Goal: Task Accomplishment & Management: Manage account settings

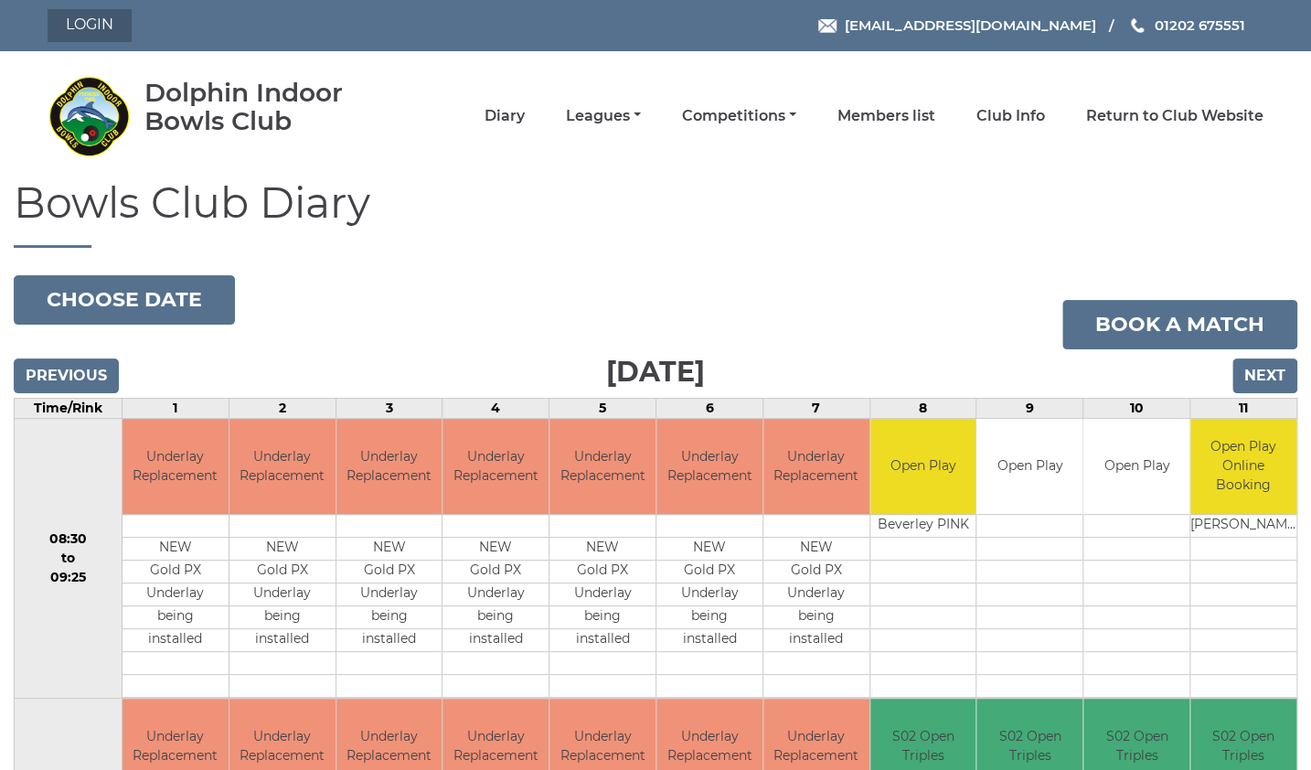
click at [90, 29] on link "Login" at bounding box center [90, 25] width 84 height 33
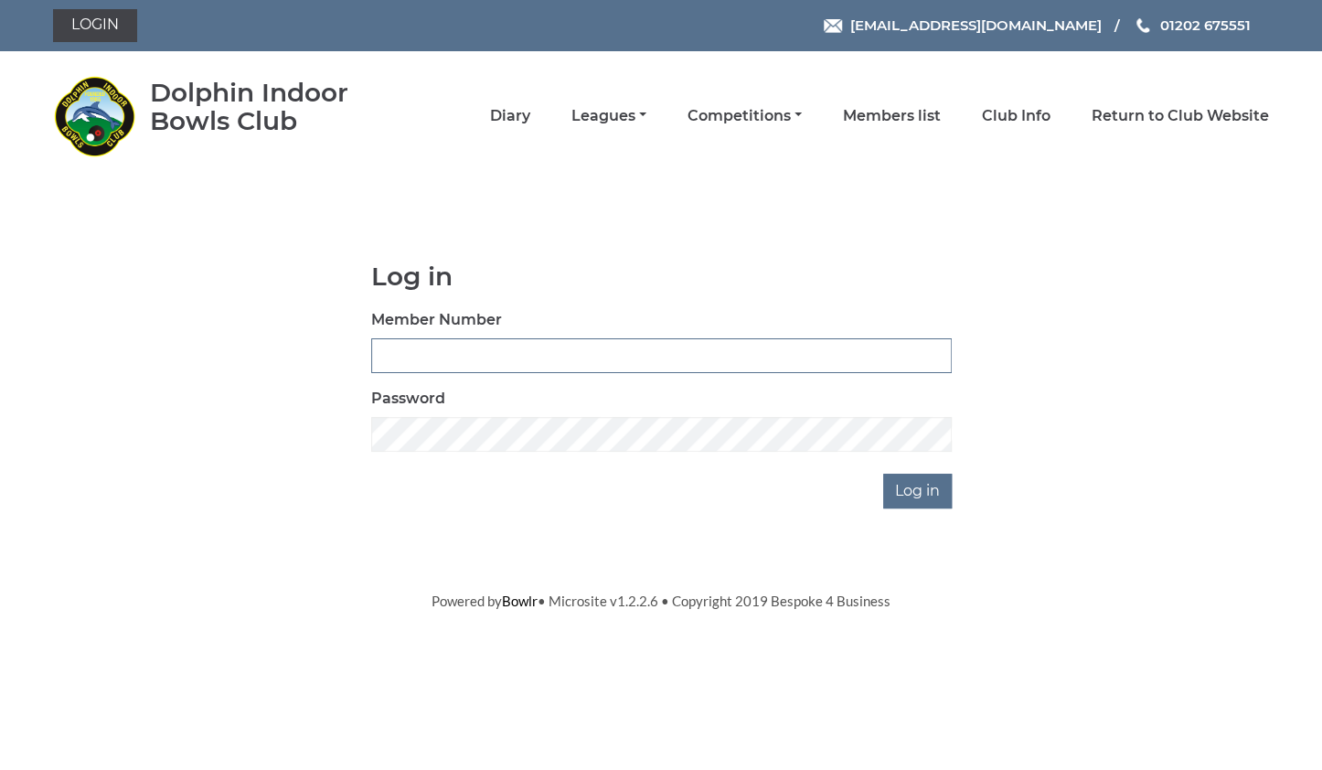
type input "3734"
click at [929, 497] on input "Log in" at bounding box center [917, 491] width 69 height 35
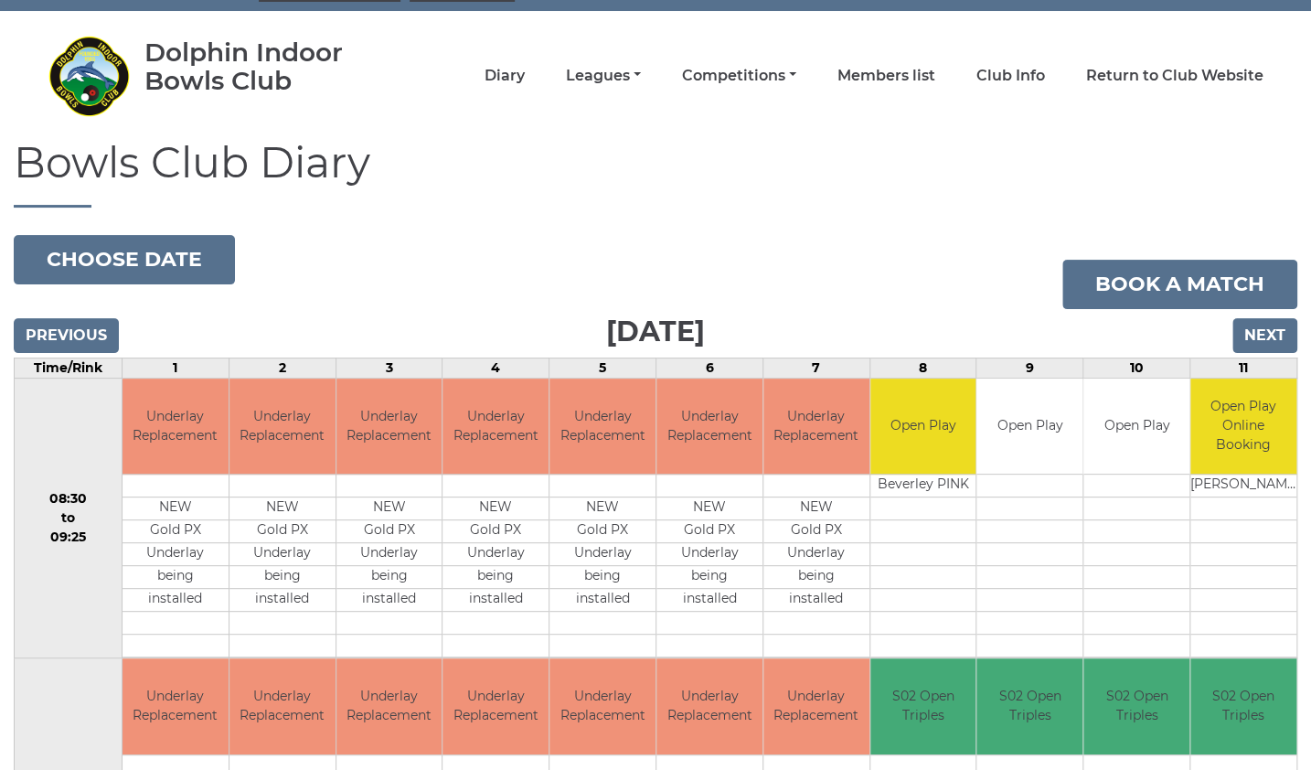
scroll to position [37, 0]
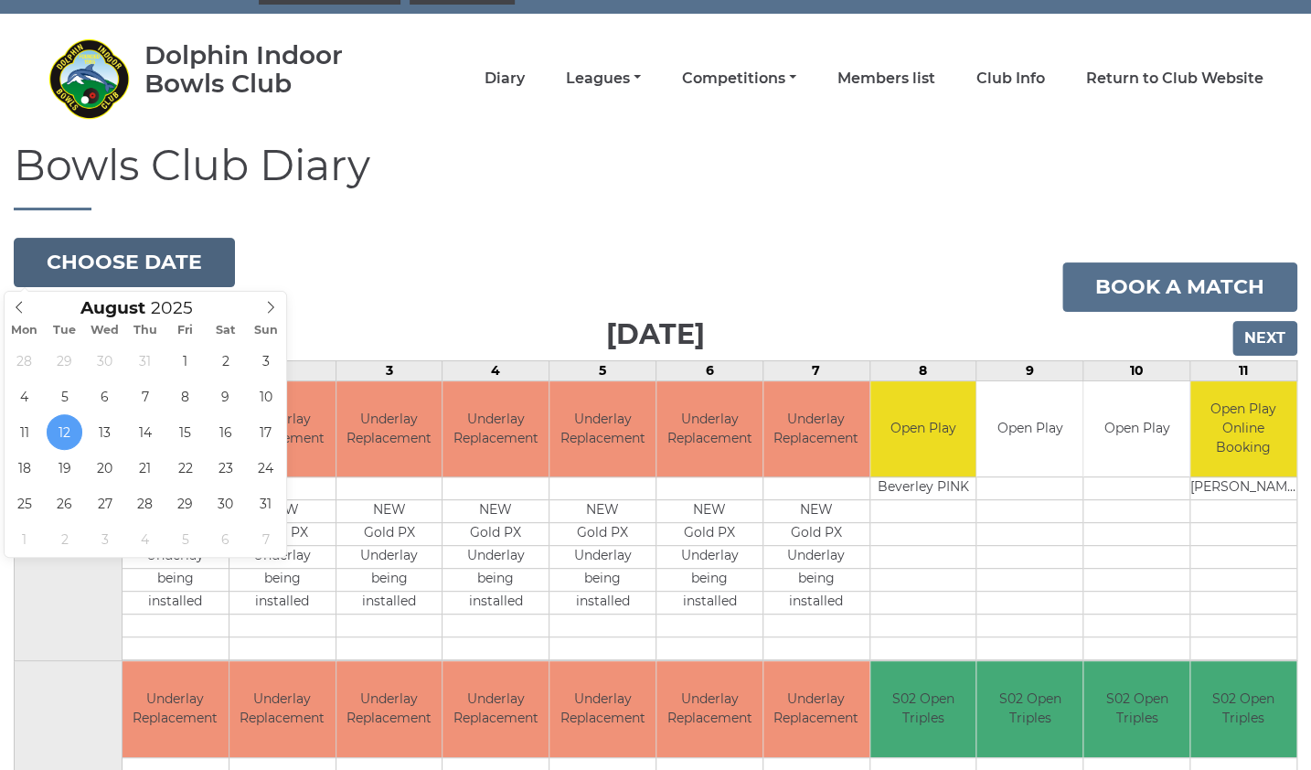
click at [110, 260] on button "Choose date" at bounding box center [124, 262] width 221 height 49
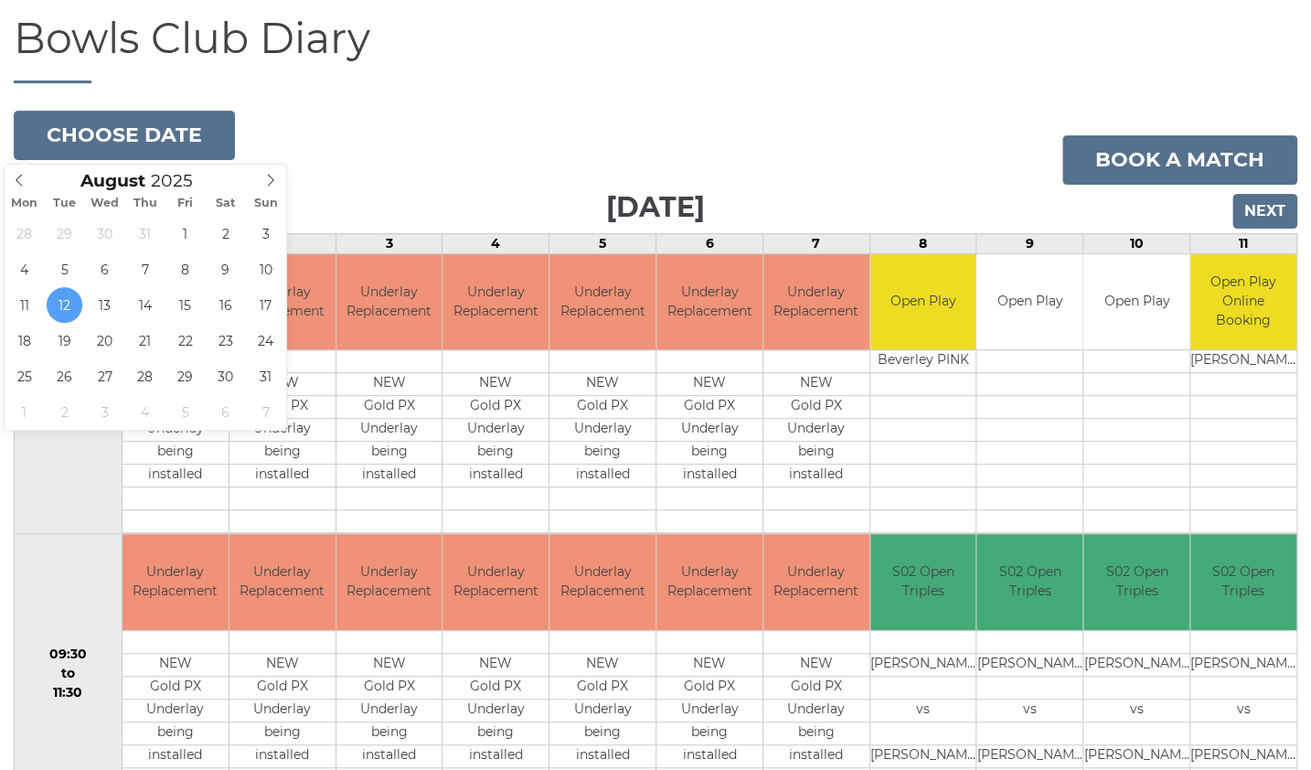
scroll to position [131, 0]
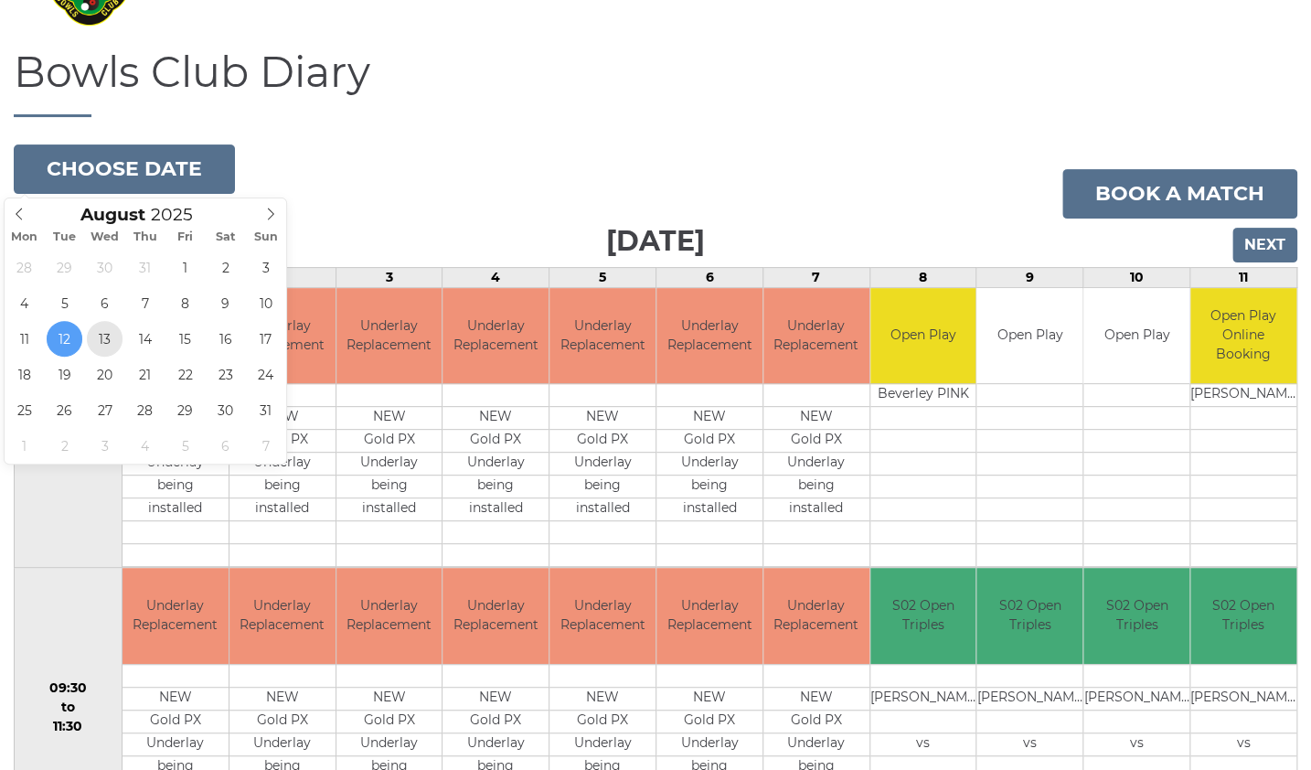
type input "[DATE]"
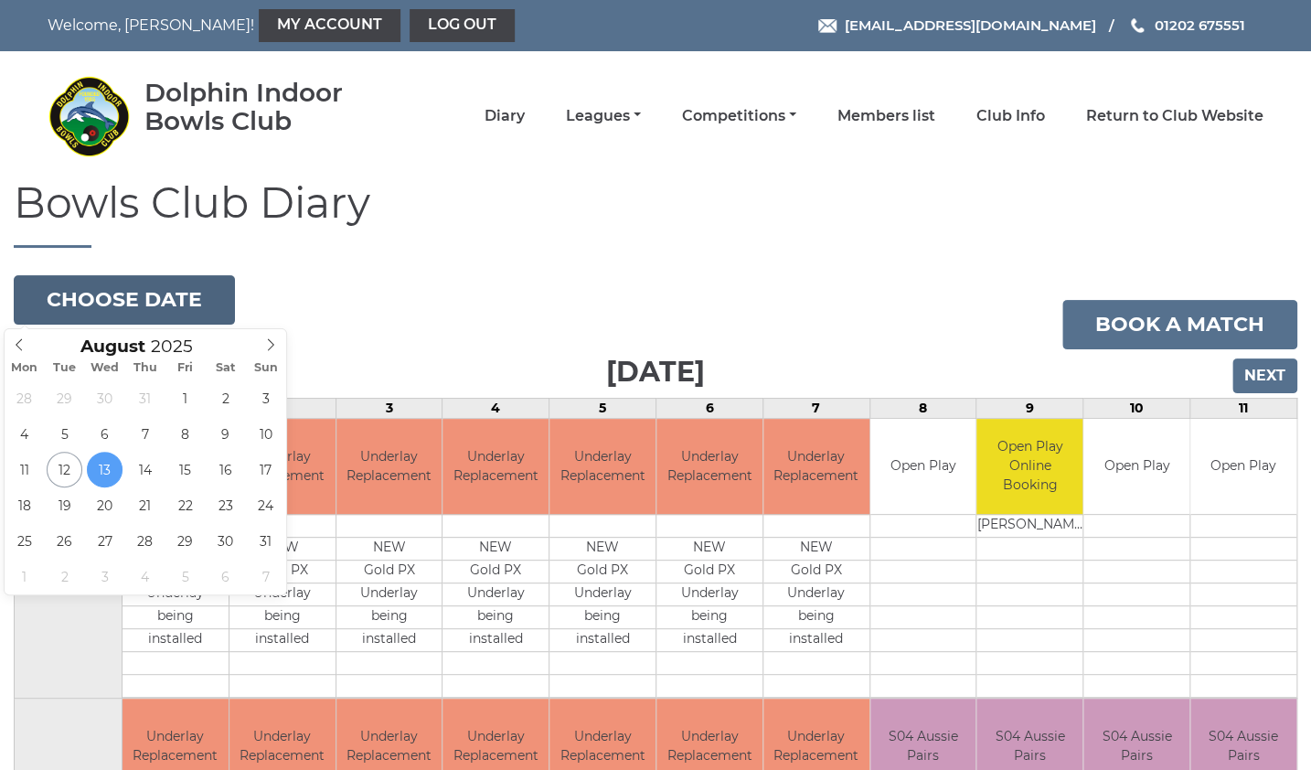
click at [118, 299] on button "Choose date" at bounding box center [124, 299] width 221 height 49
type input "2025-08-14"
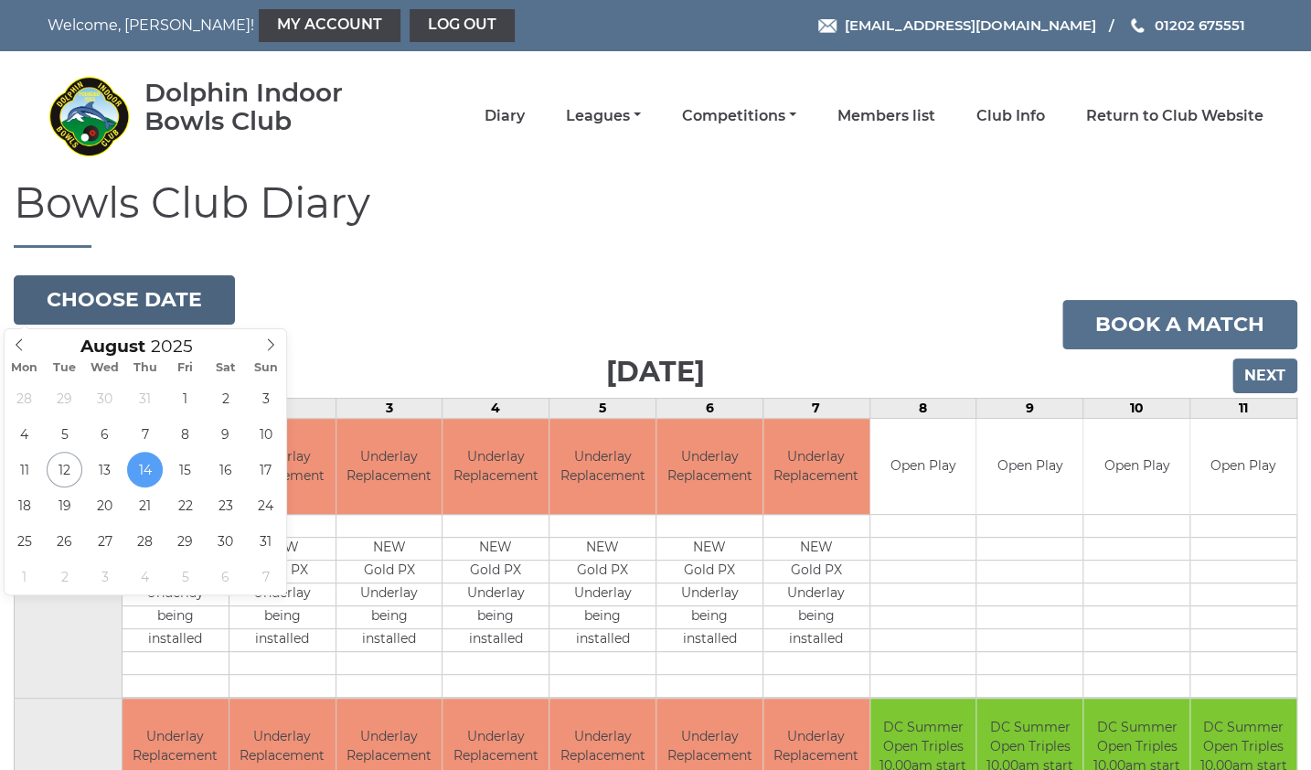
click at [133, 301] on button "Choose date" at bounding box center [124, 299] width 221 height 49
type input "[DATE]"
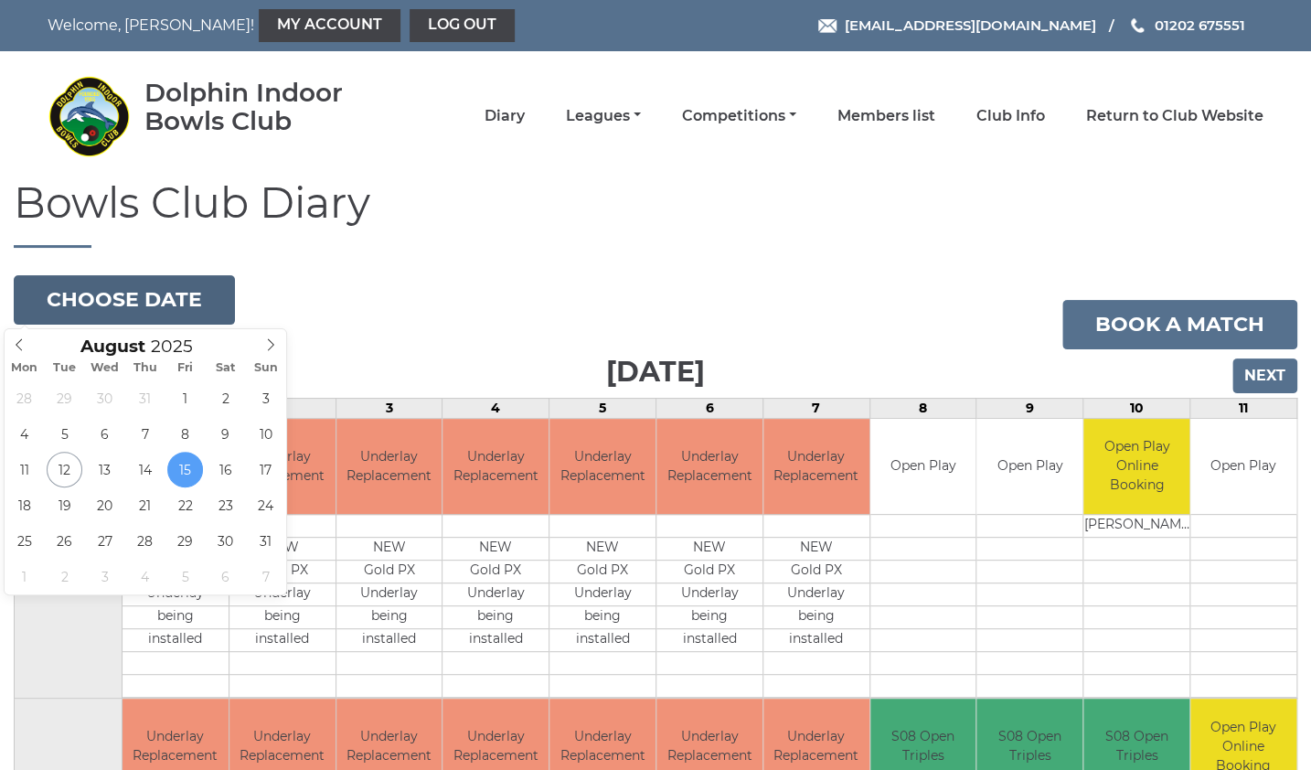
click at [135, 294] on button "Choose date" at bounding box center [124, 299] width 221 height 49
type input "2025-08-16"
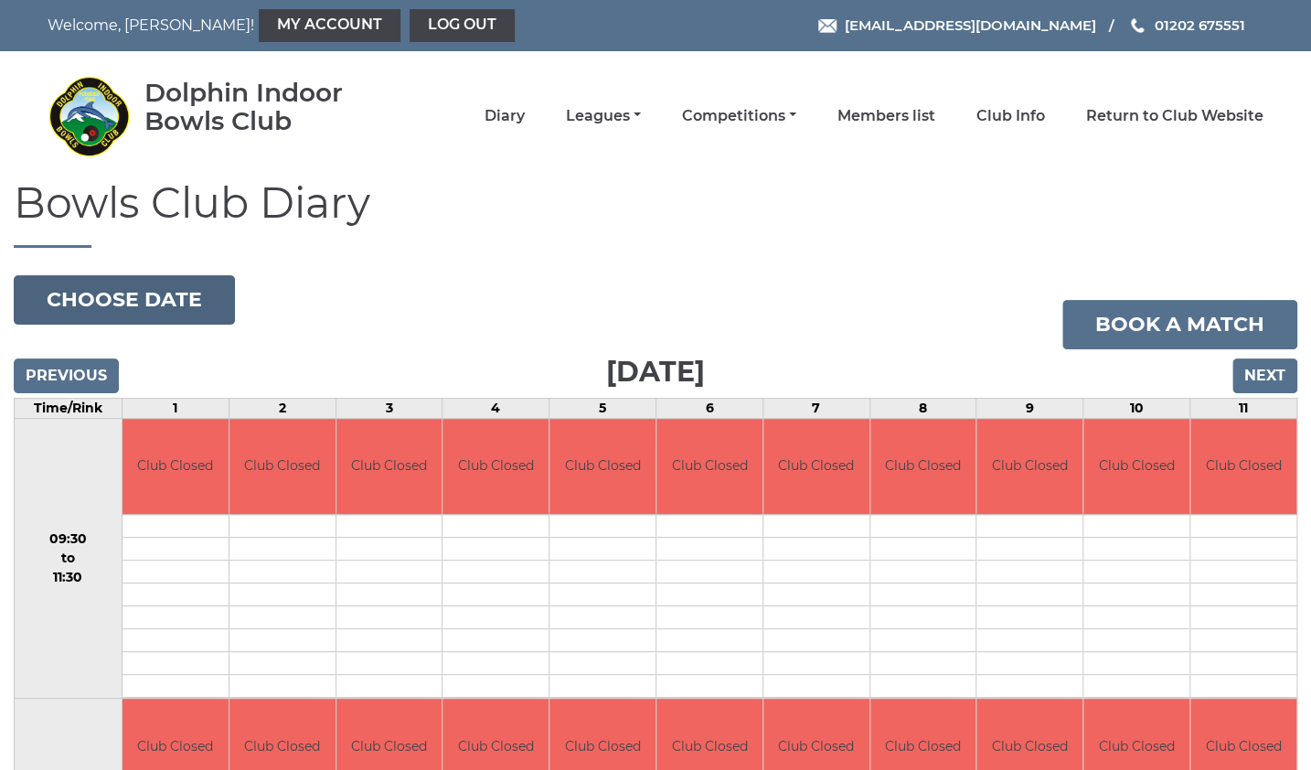
click at [107, 298] on button "Choose date" at bounding box center [124, 299] width 221 height 49
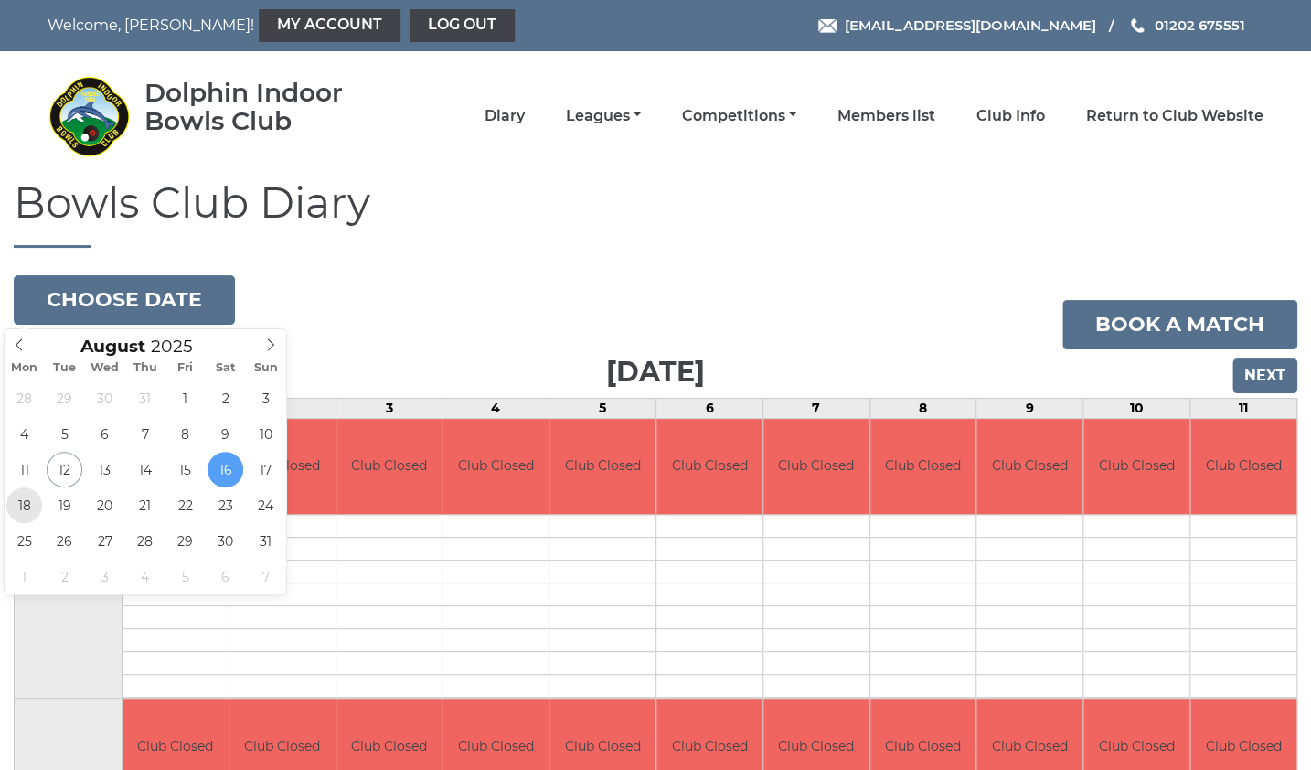
type input "2025-08-18"
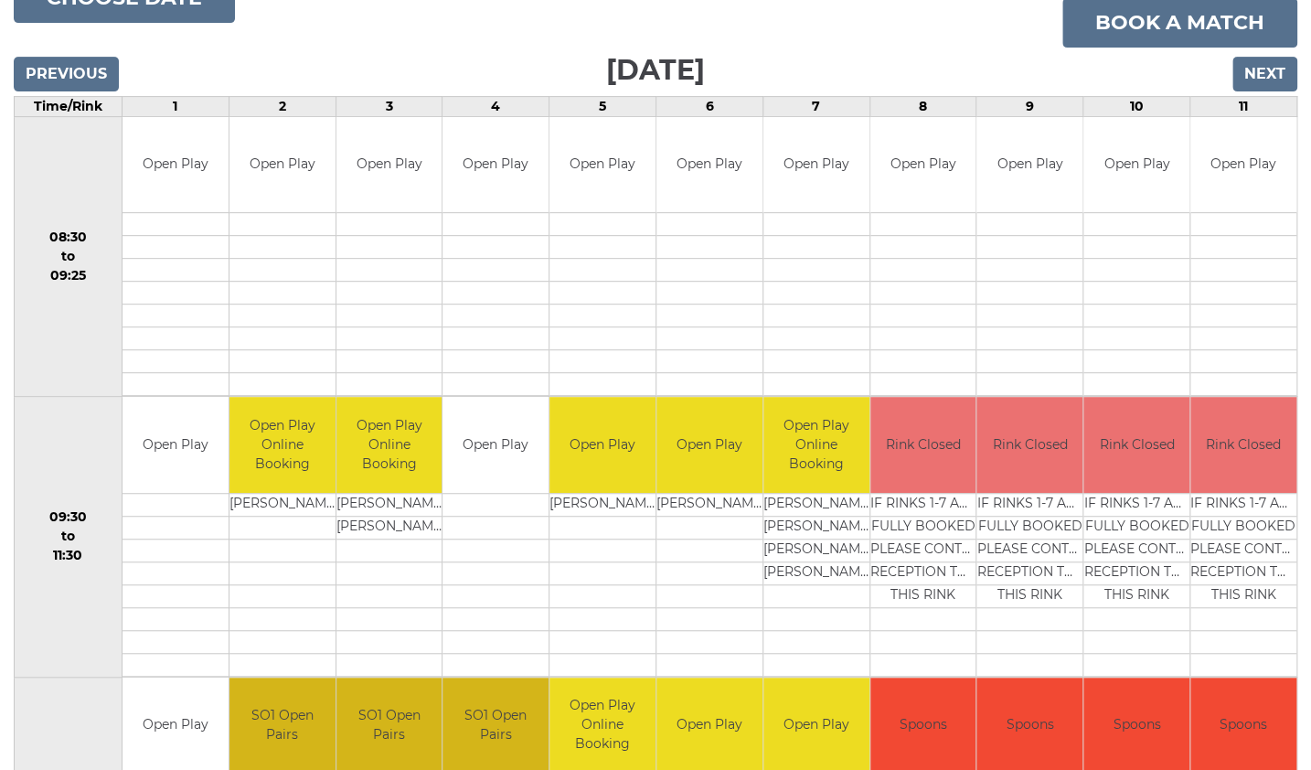
scroll to position [366, 0]
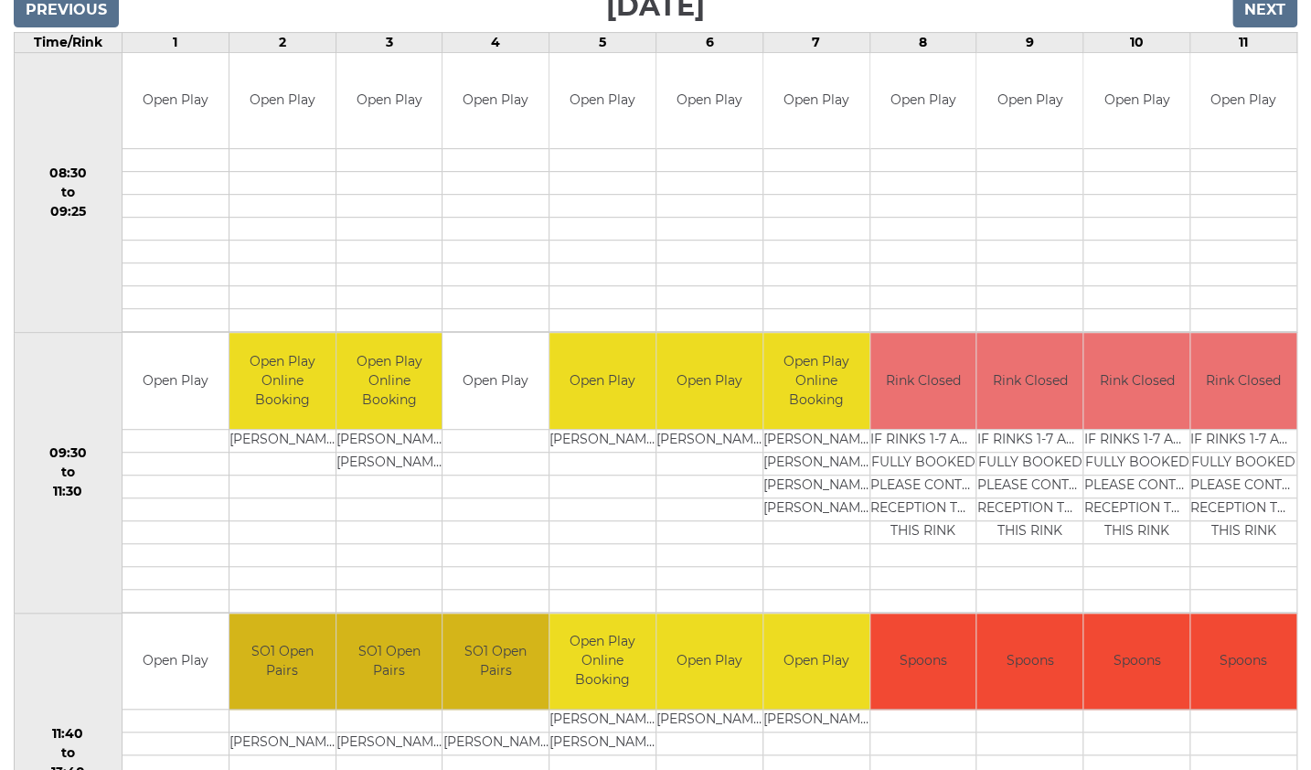
click at [26, 508] on td "09:30 to 11:30" at bounding box center [69, 473] width 108 height 281
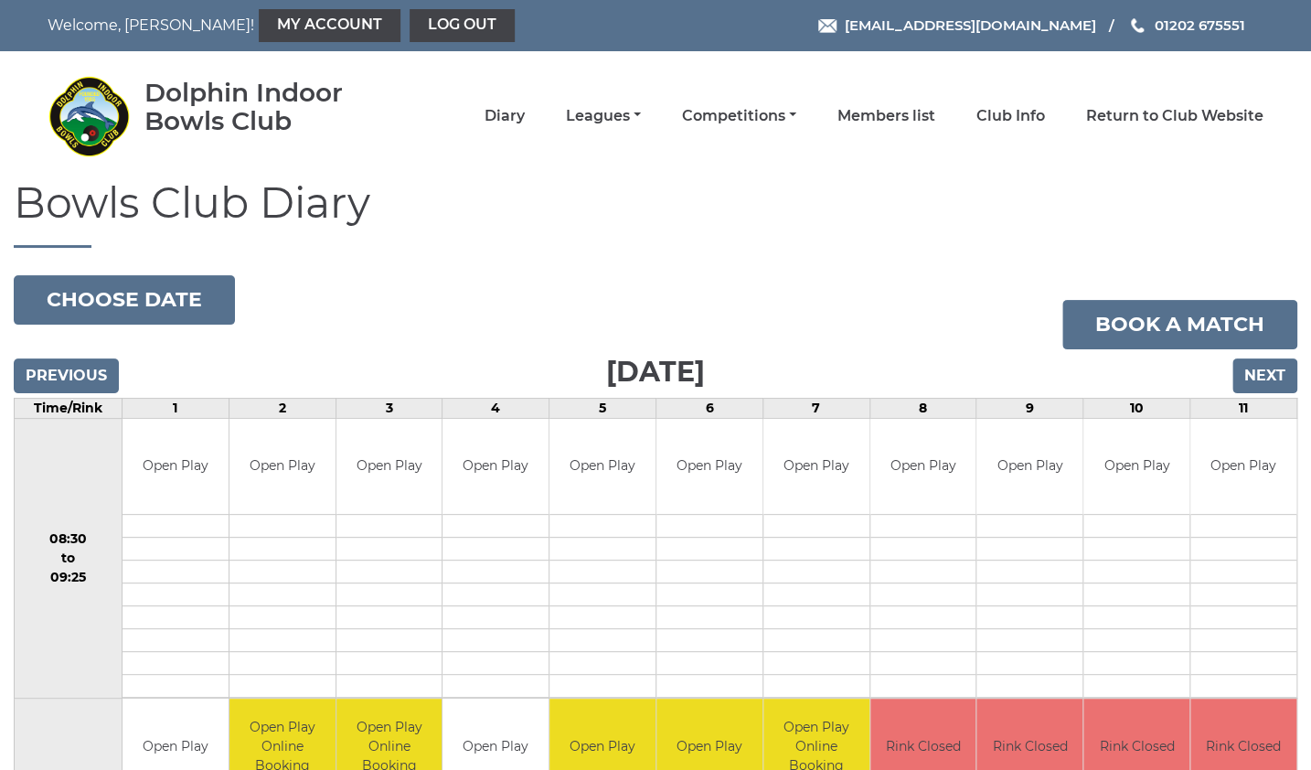
scroll to position [0, 0]
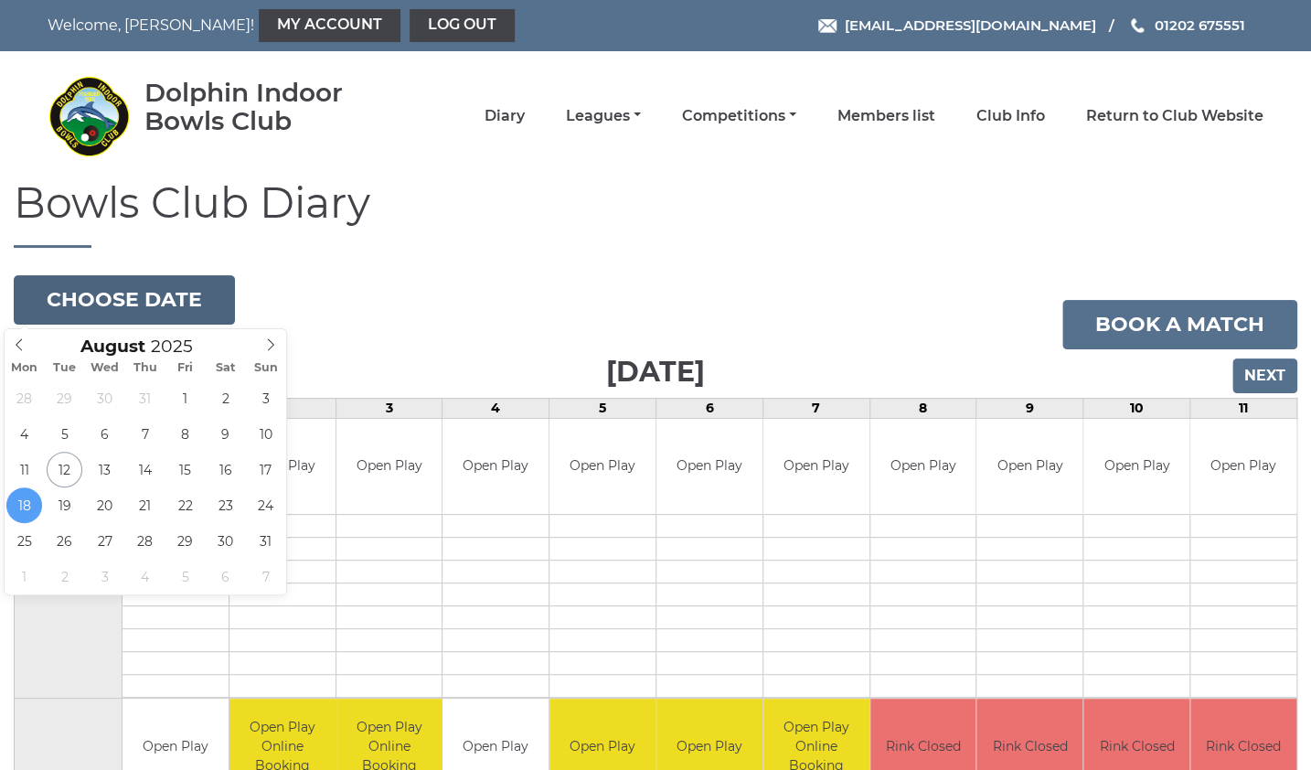
click at [137, 303] on button "Choose date" at bounding box center [124, 299] width 221 height 49
type input "2025-08-20"
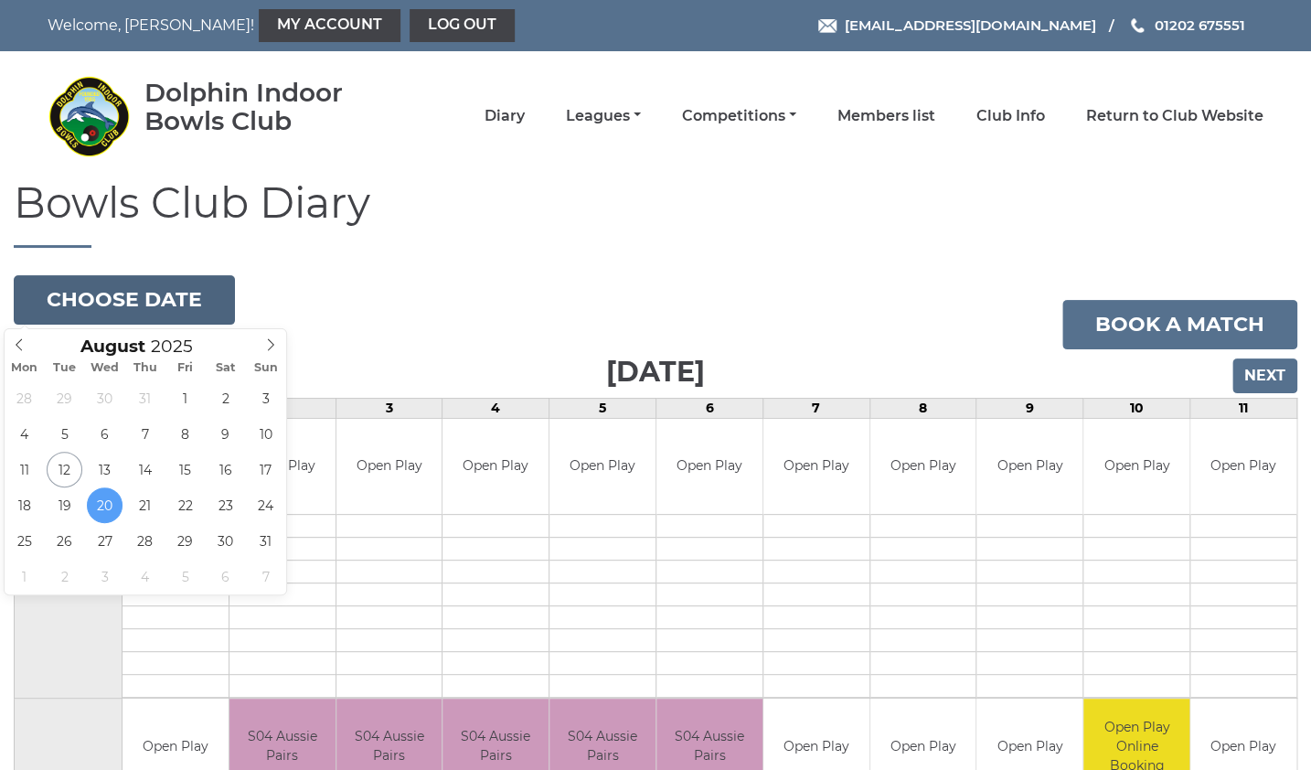
click at [124, 302] on button "Choose date" at bounding box center [124, 299] width 221 height 49
type input "2025-08-12"
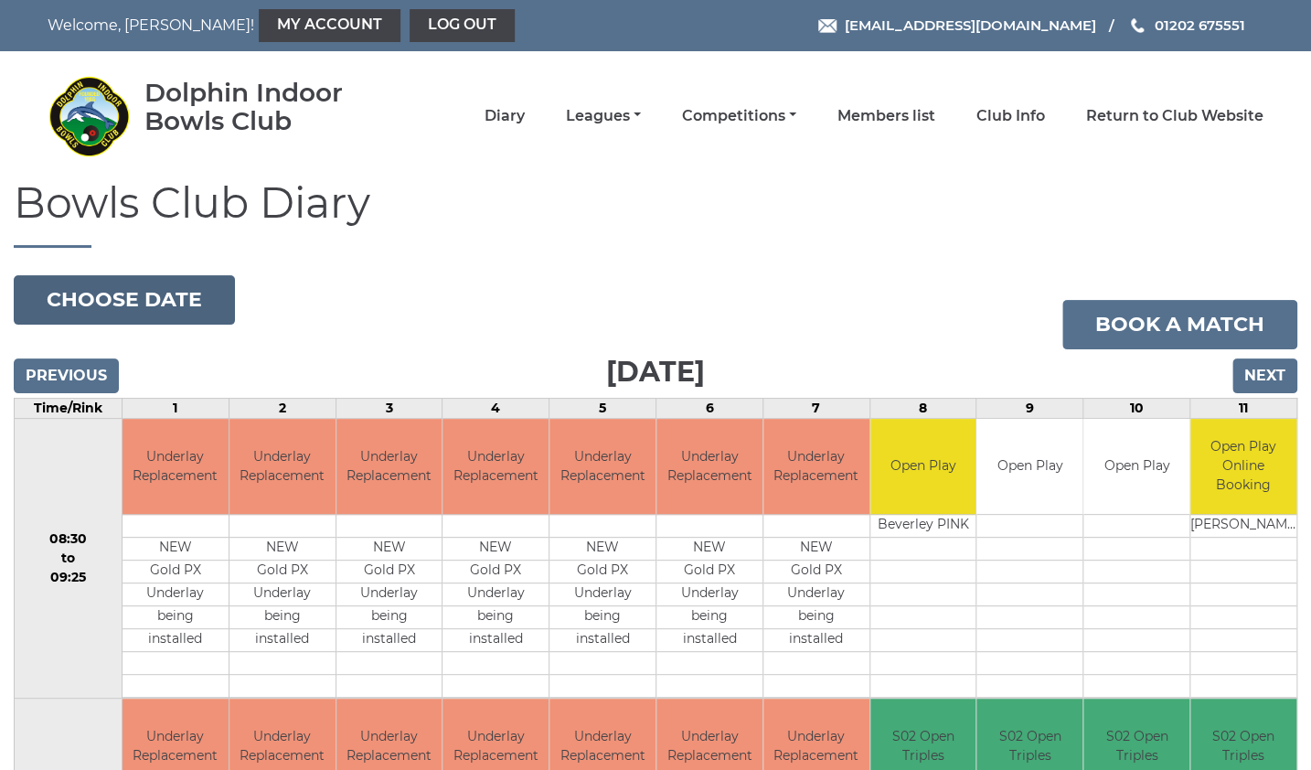
click at [152, 304] on button "Choose date" at bounding box center [124, 299] width 221 height 49
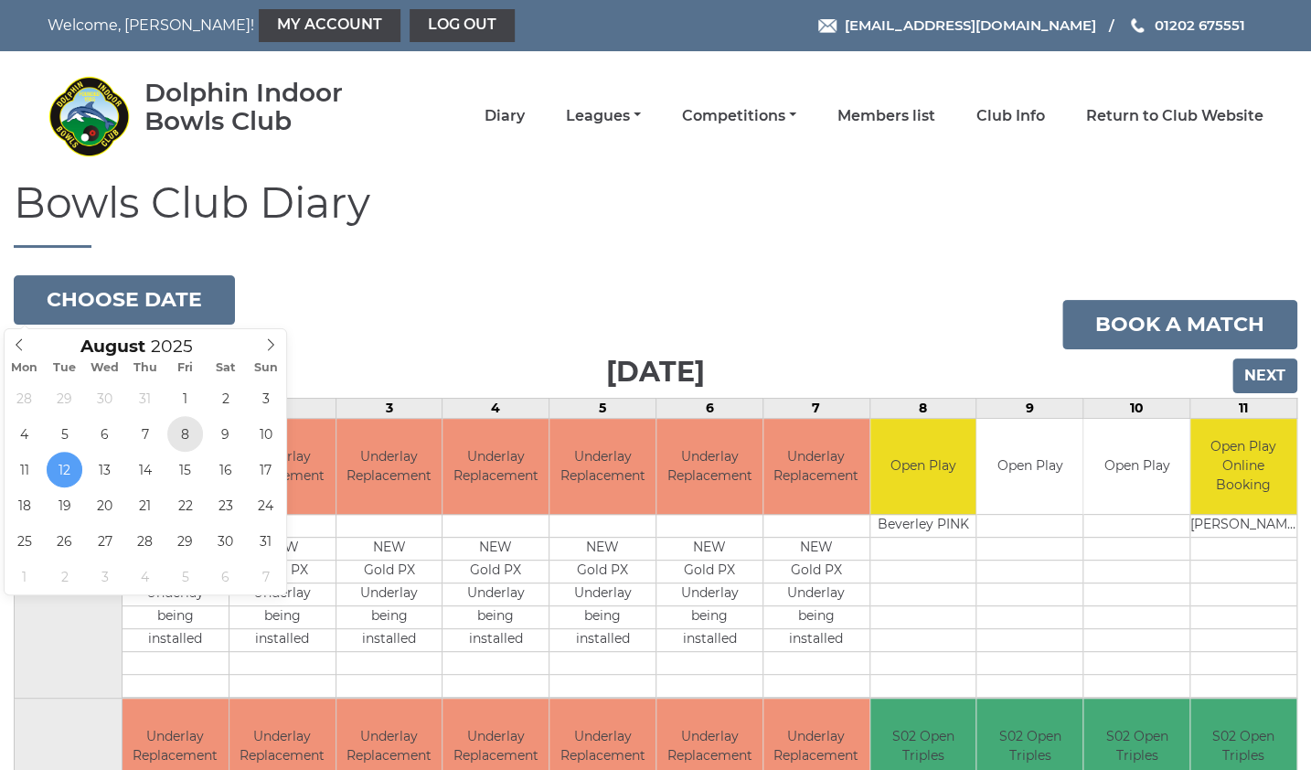
type input "2025-08-08"
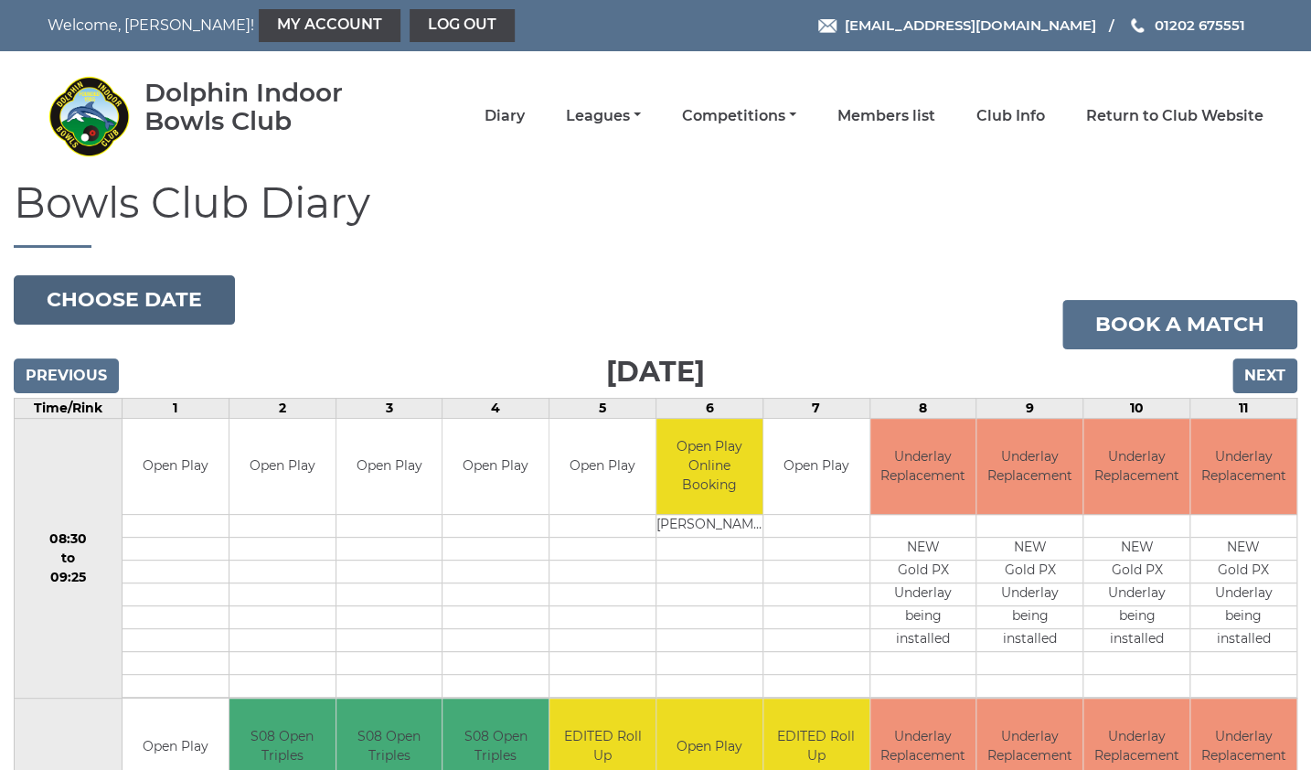
click at [162, 300] on button "Choose date" at bounding box center [124, 299] width 221 height 49
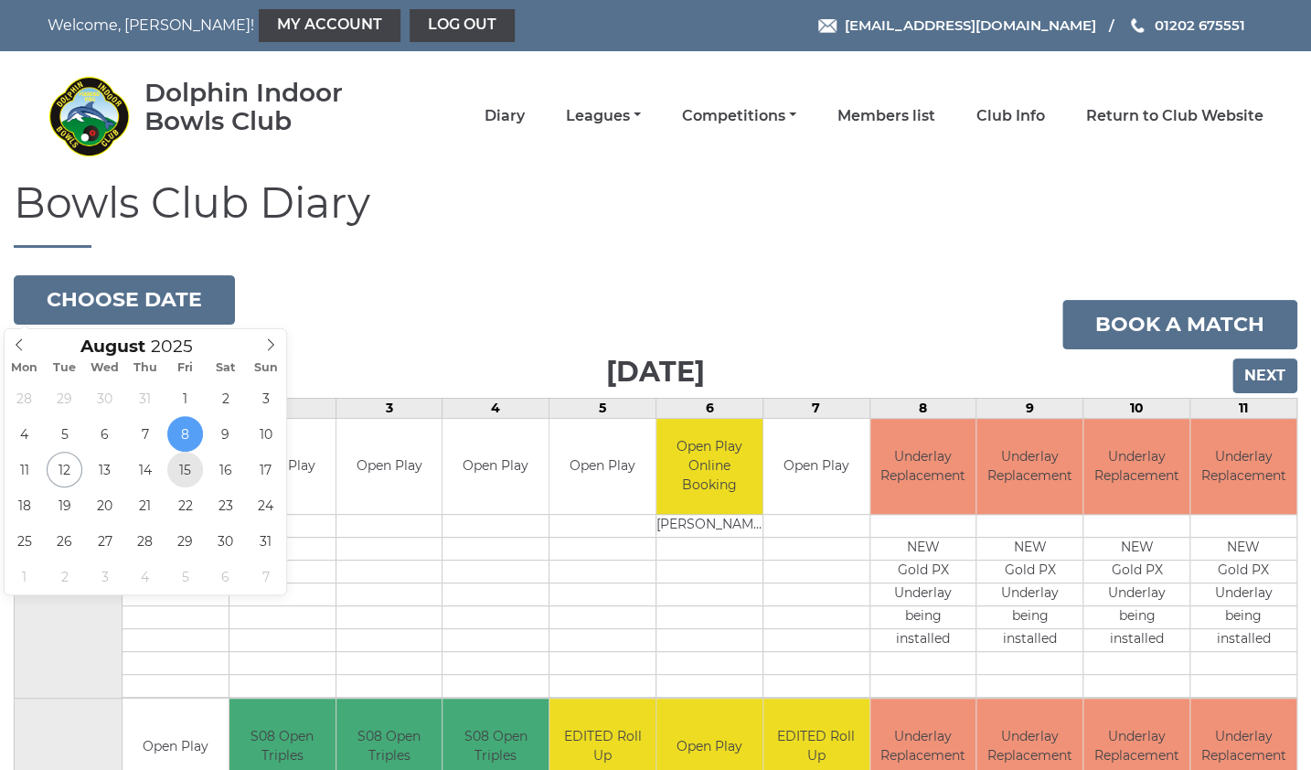
type input "[DATE]"
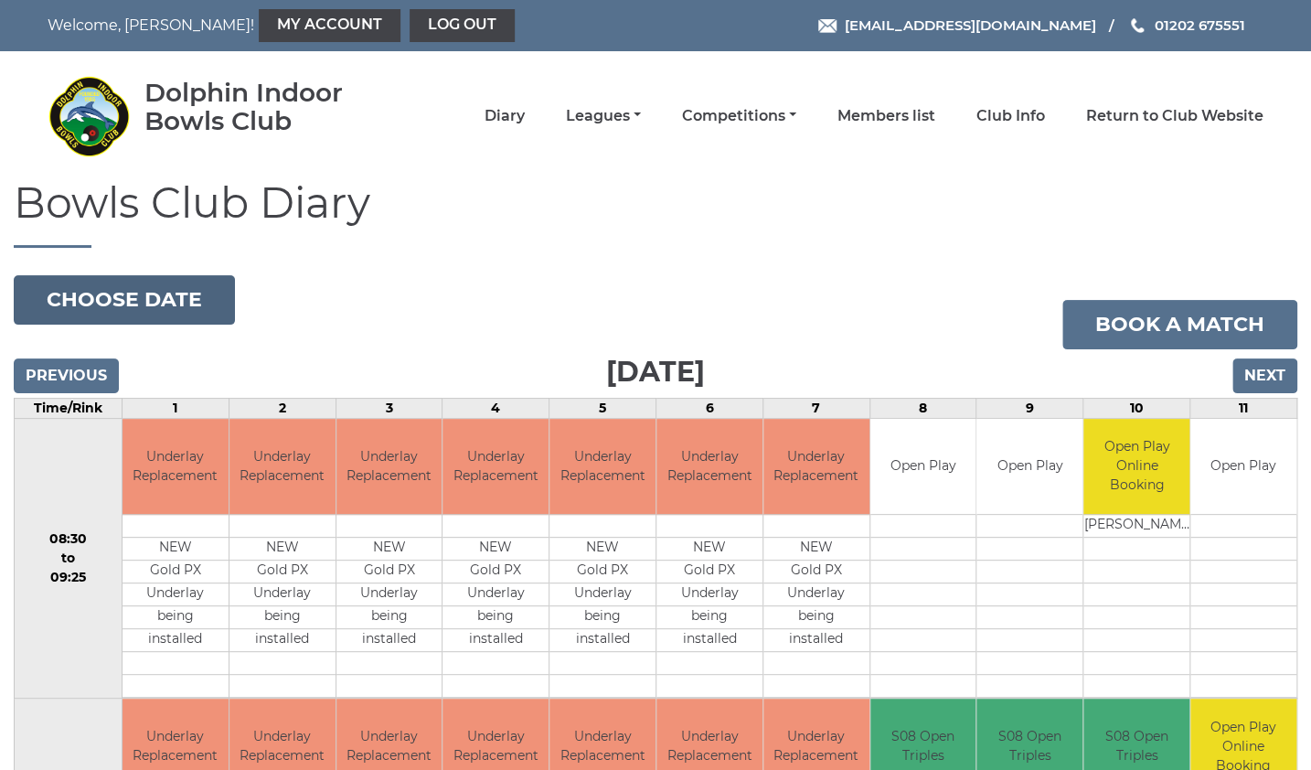
click at [137, 308] on button "Choose date" at bounding box center [124, 299] width 221 height 49
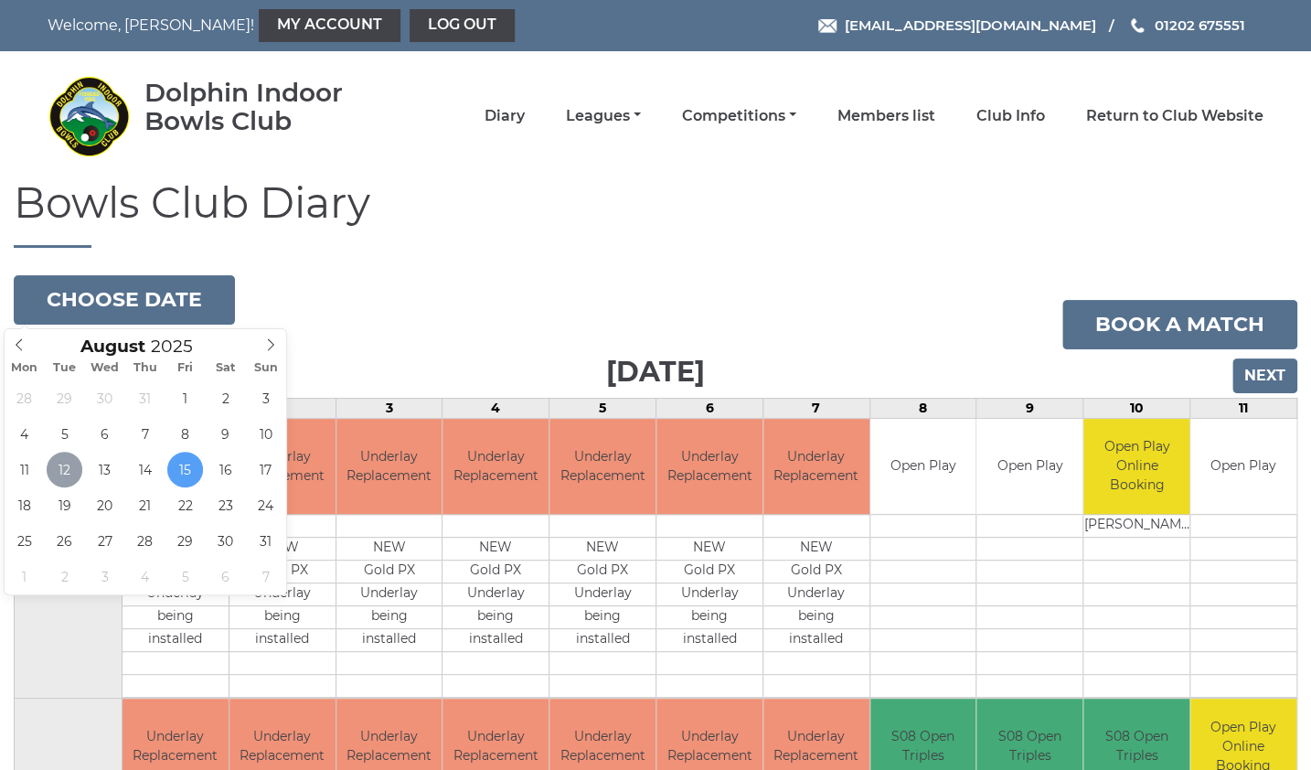
type input "[DATE]"
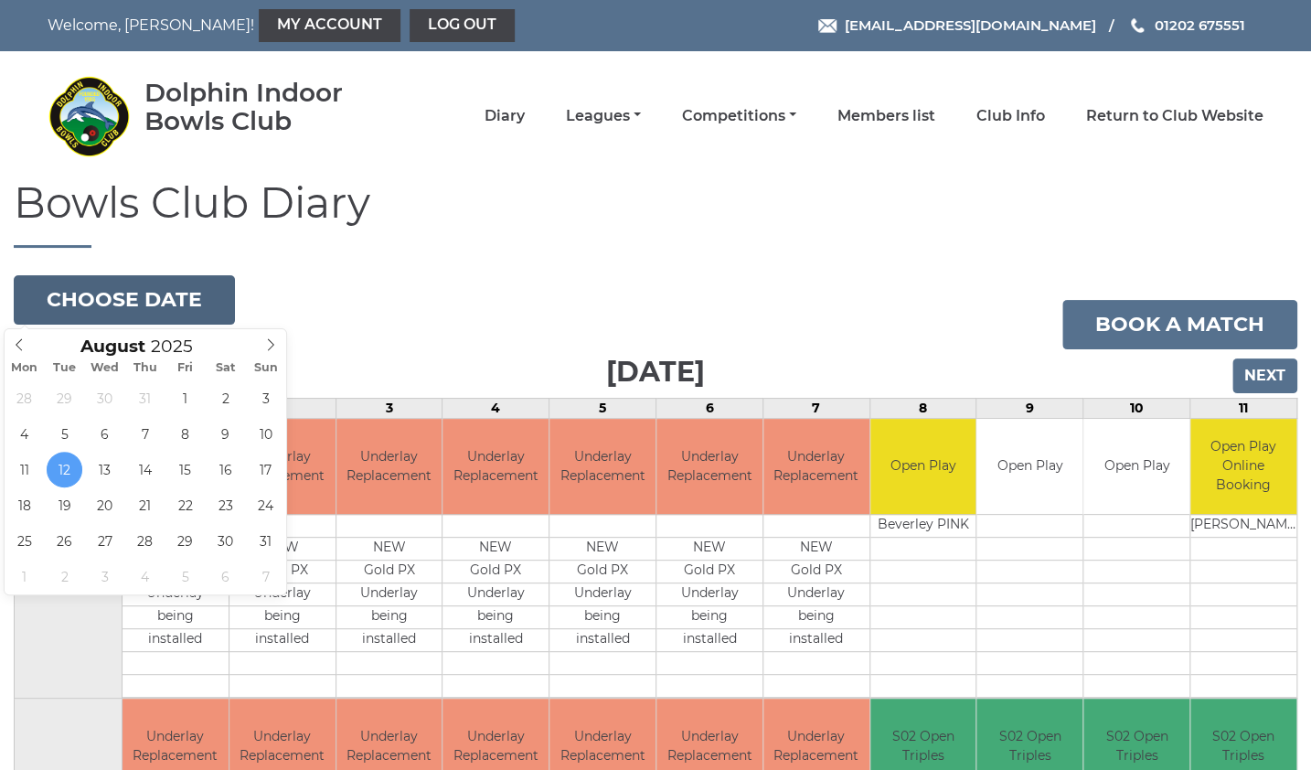
click at [144, 303] on button "Choose date" at bounding box center [124, 299] width 221 height 49
type input "2025-08-13"
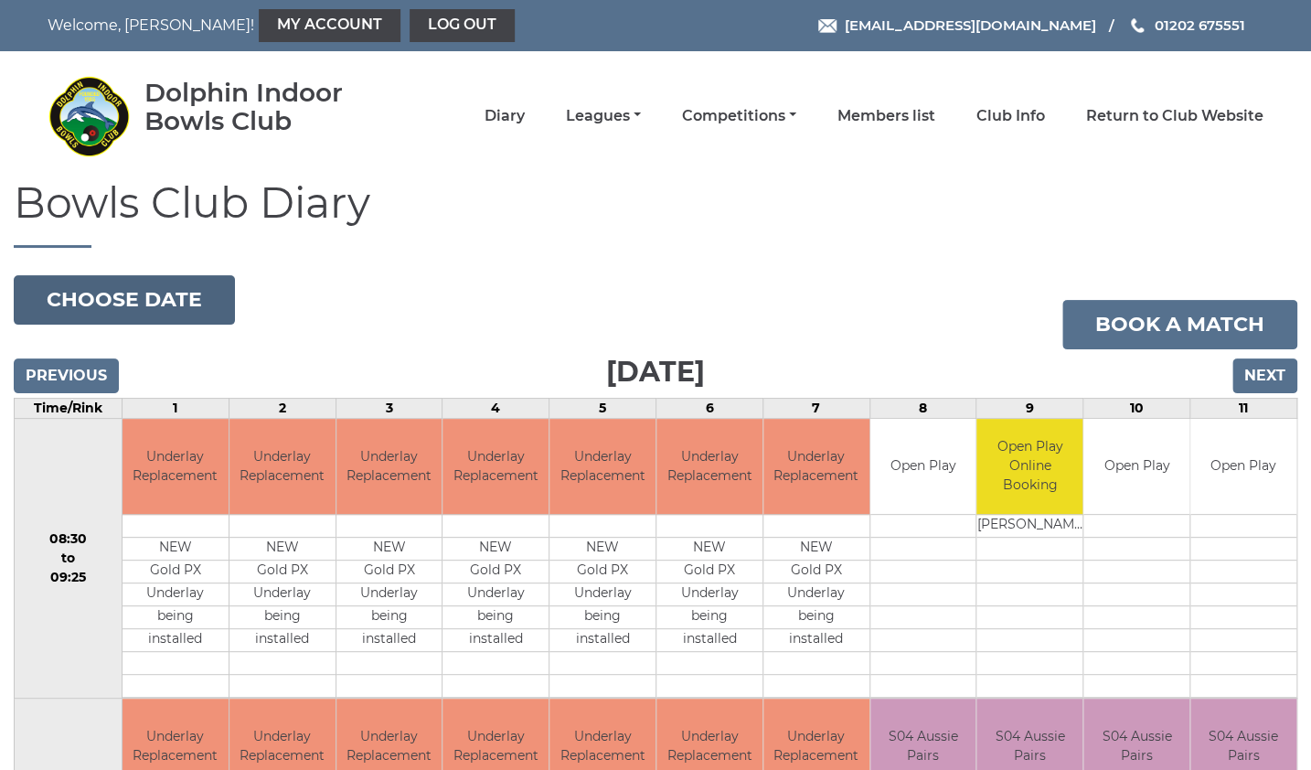
click at [114, 303] on button "Choose date" at bounding box center [124, 299] width 221 height 49
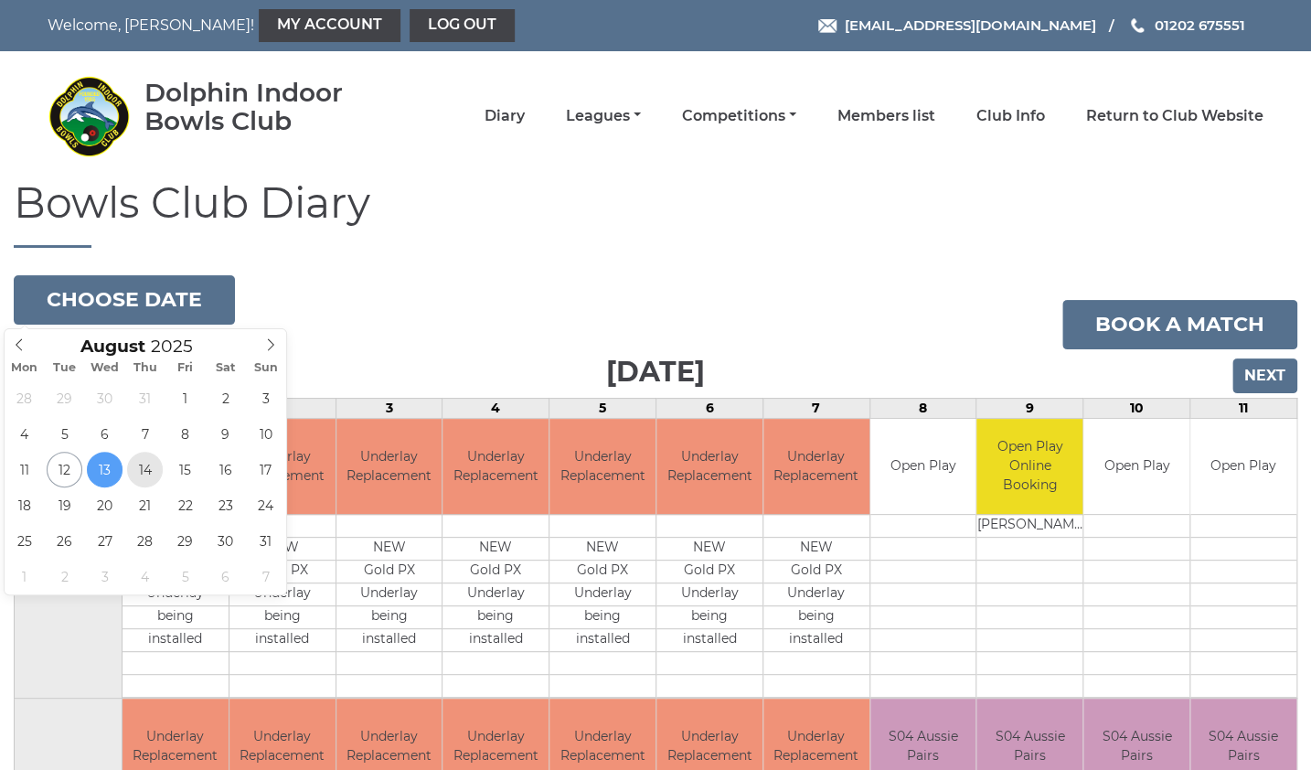
type input "[DATE]"
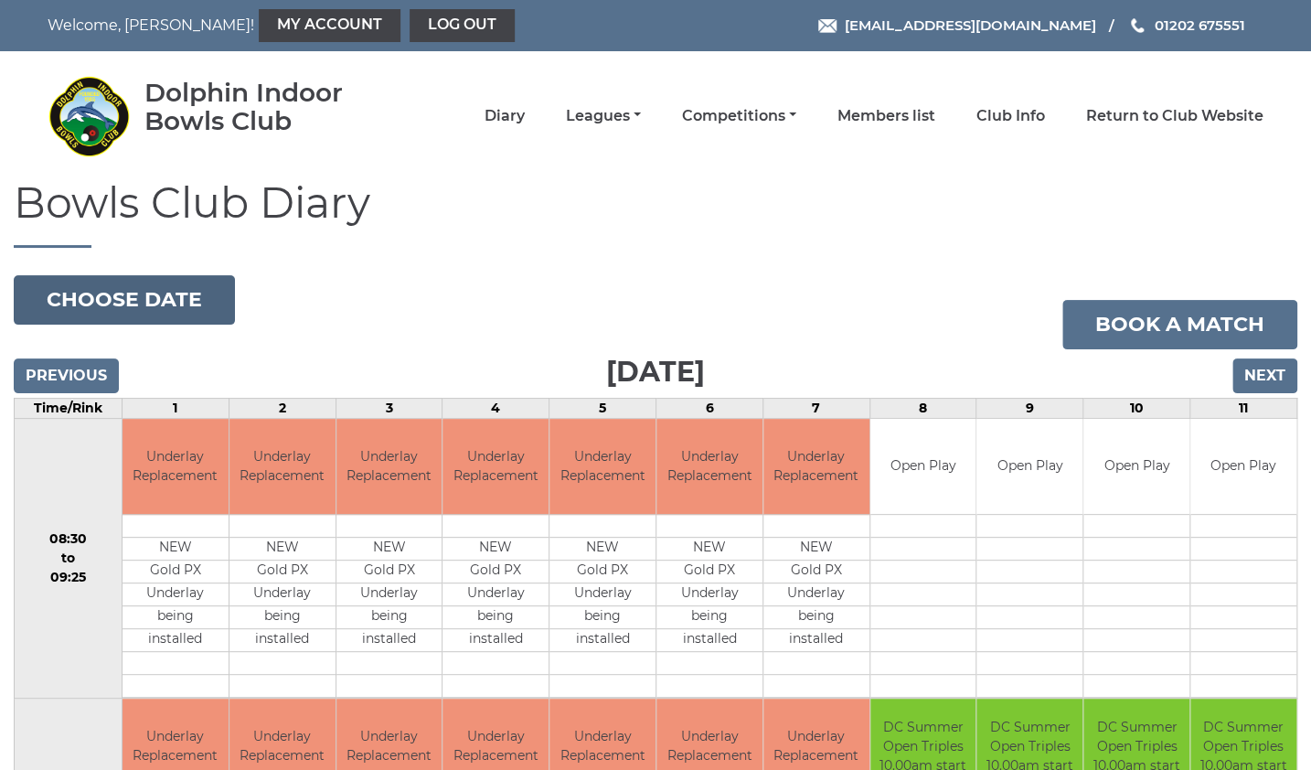
click at [110, 307] on button "Choose date" at bounding box center [124, 299] width 221 height 49
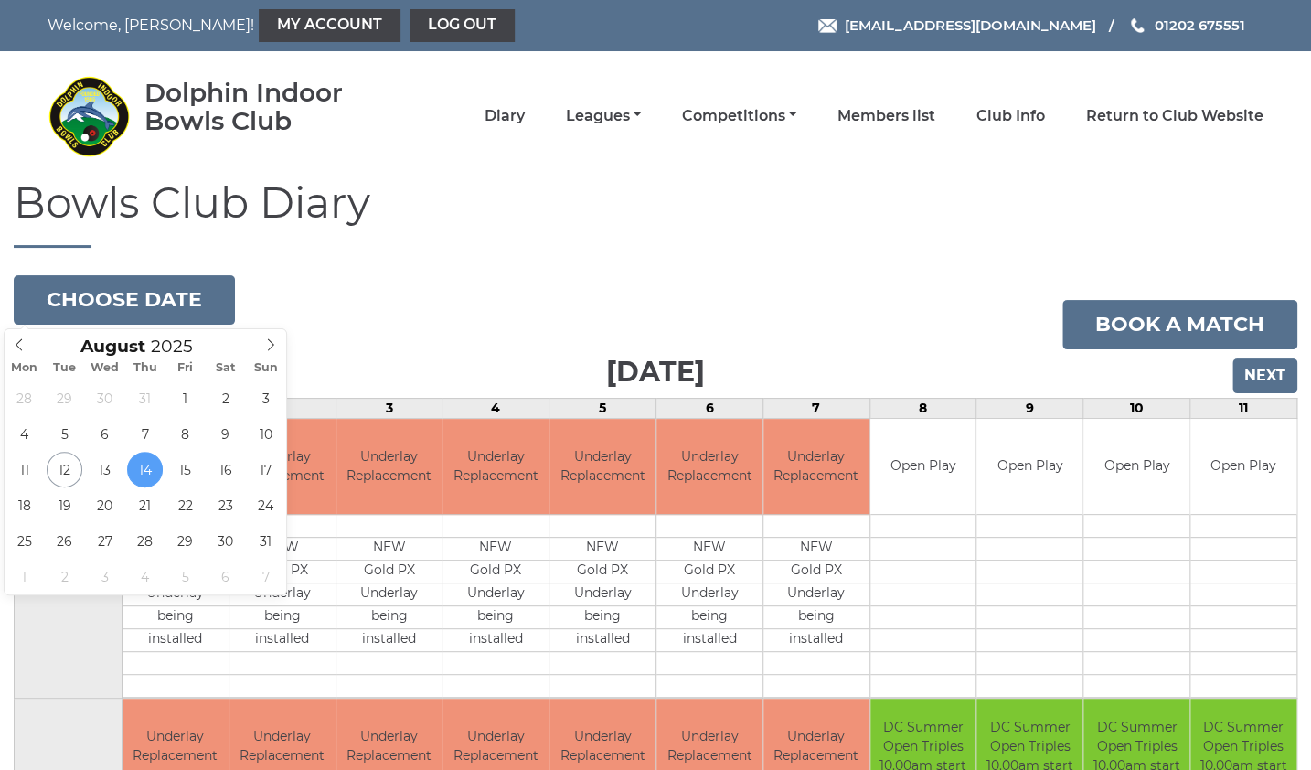
type input "[DATE]"
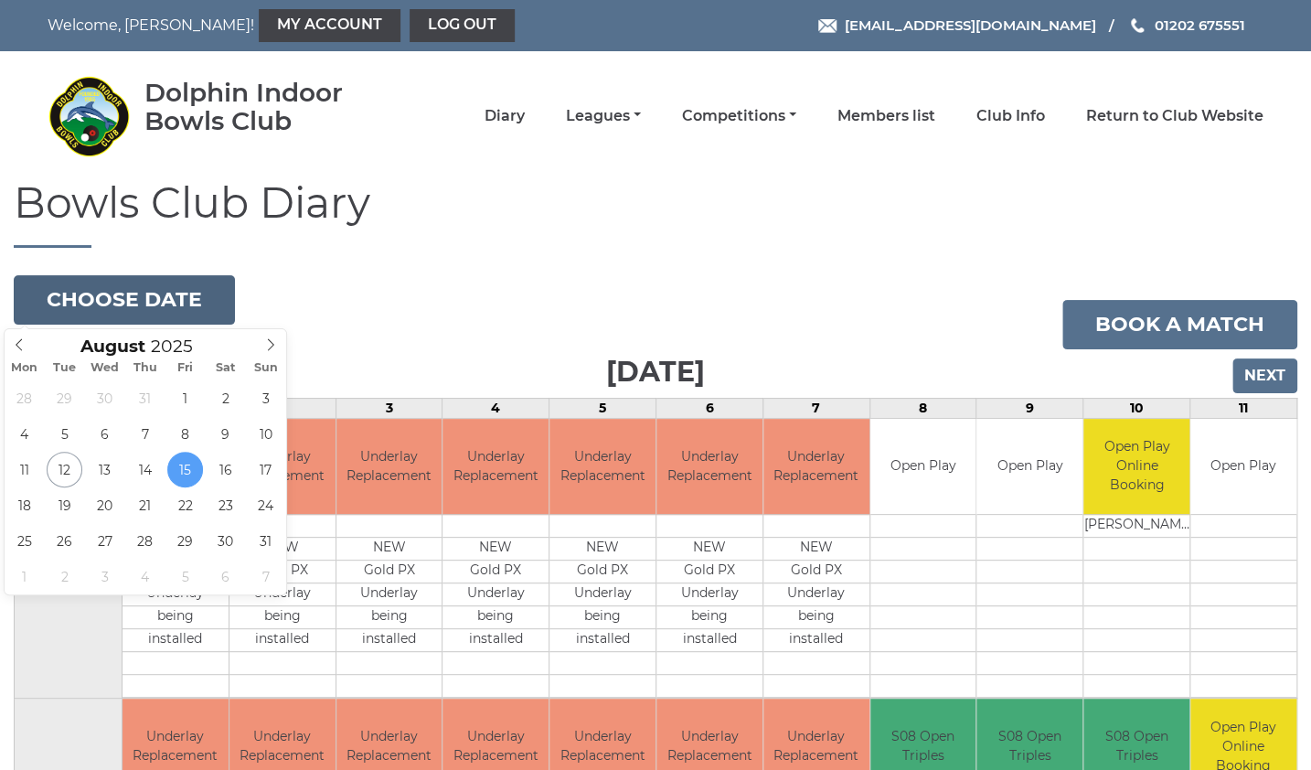
click at [143, 303] on button "Choose date" at bounding box center [124, 299] width 221 height 49
type input "[DATE]"
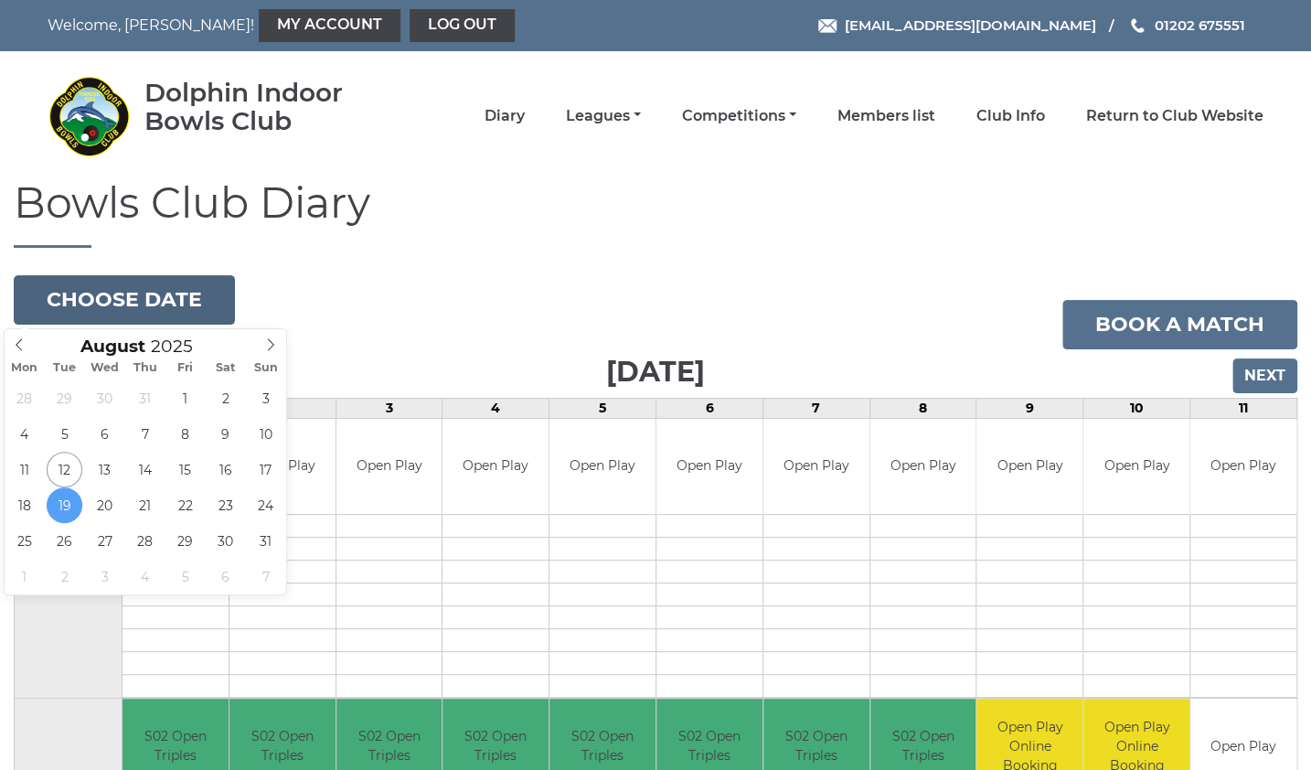
click at [112, 306] on button "Choose date" at bounding box center [124, 299] width 221 height 49
type input "[DATE]"
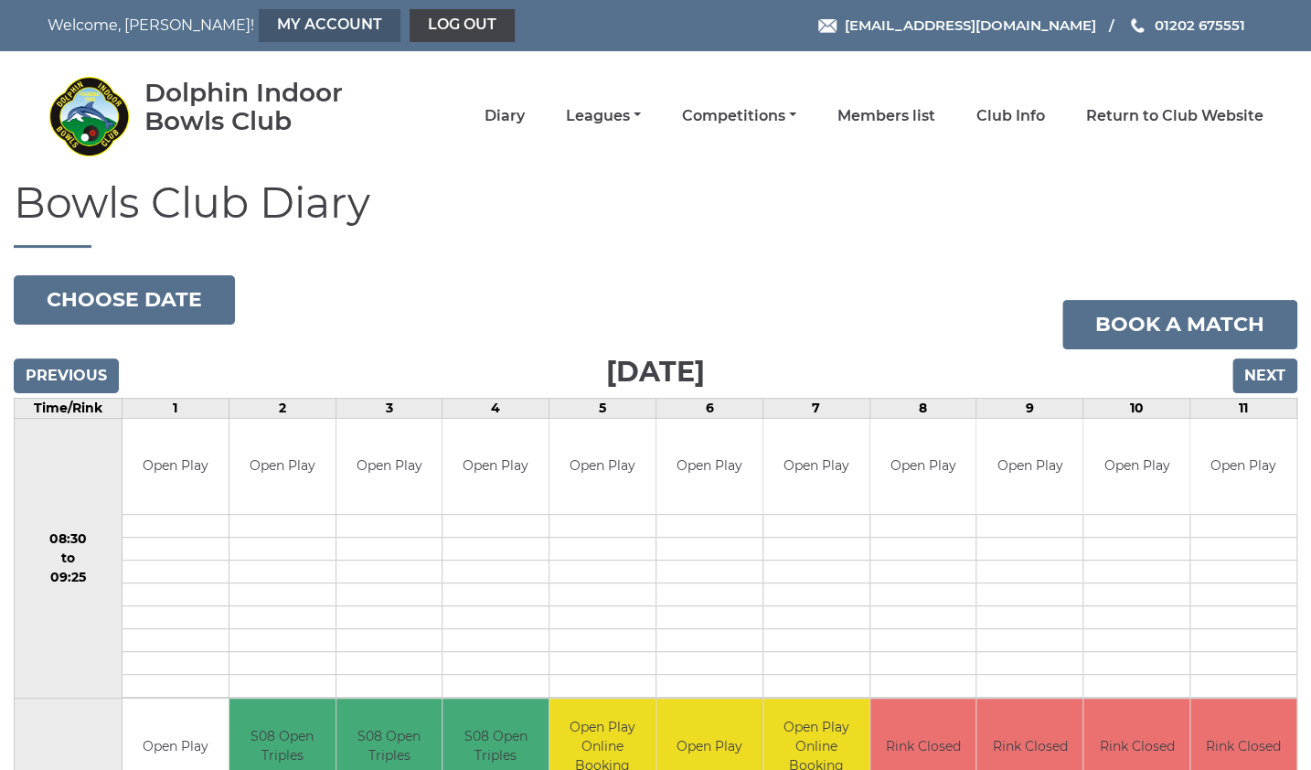
click at [259, 22] on link "My Account" at bounding box center [330, 25] width 142 height 33
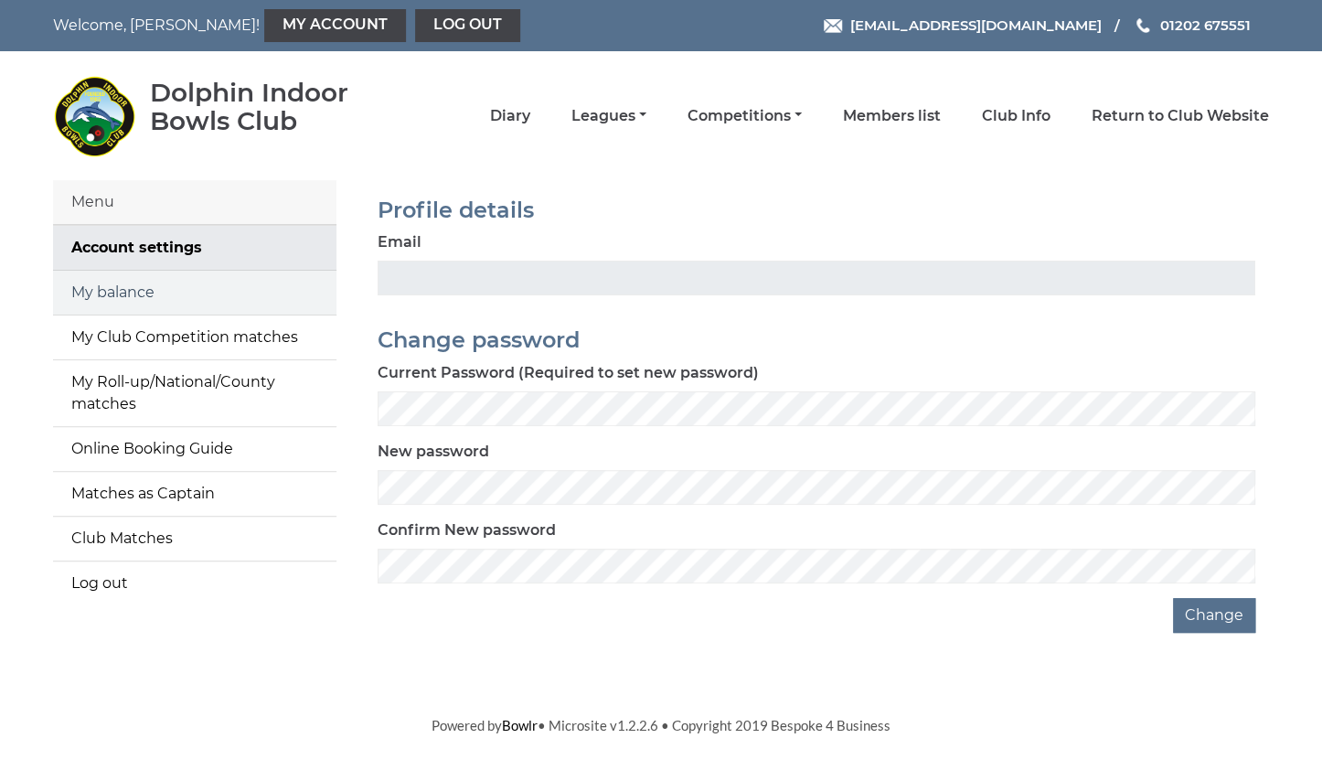
click at [162, 294] on link "My balance" at bounding box center [194, 293] width 283 height 44
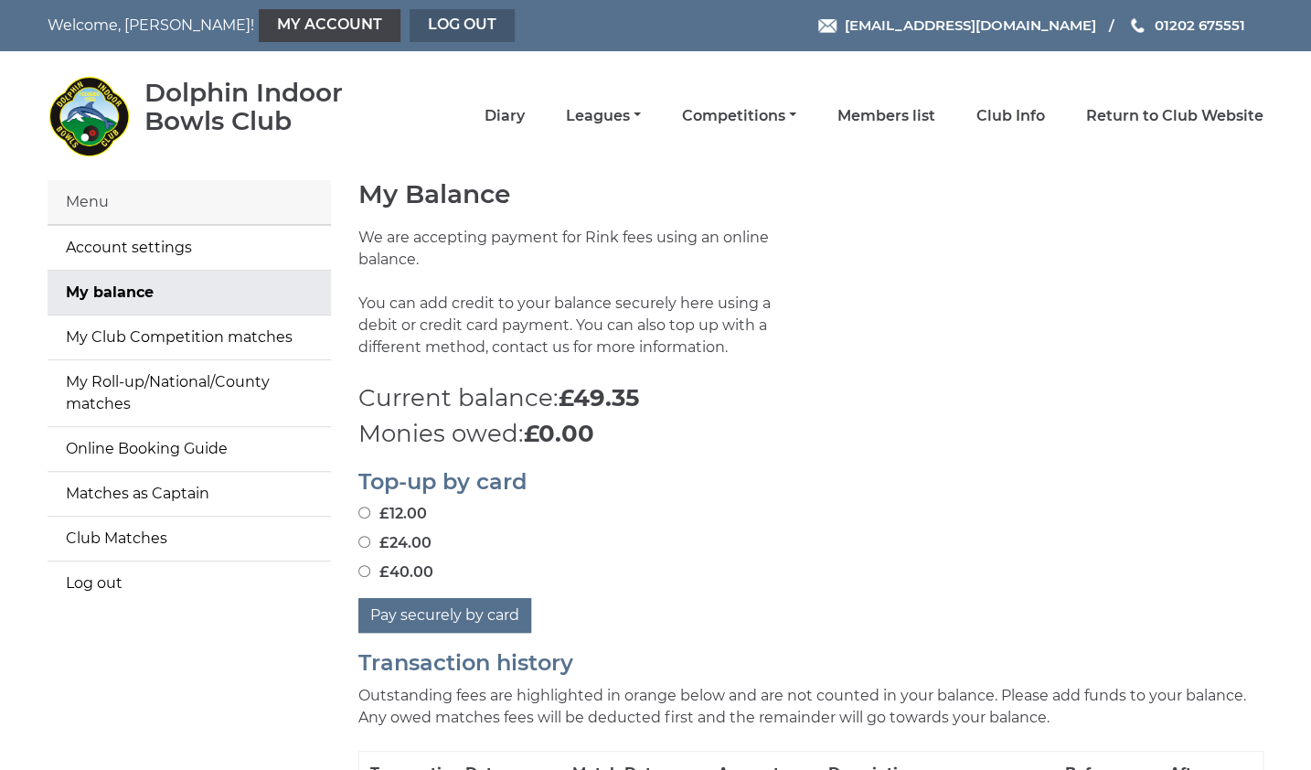
click at [410, 29] on link "Log out" at bounding box center [462, 25] width 105 height 33
